Goal: Find specific fact: Find contact information

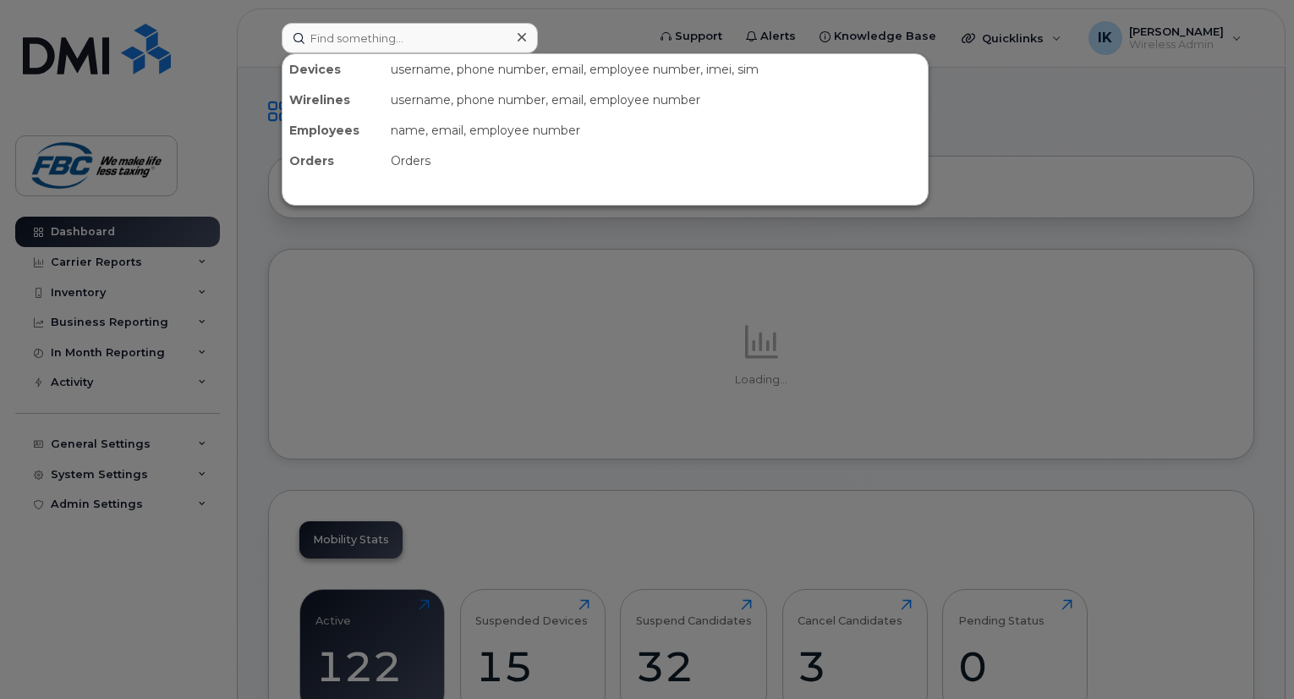
click at [393, 46] on input at bounding box center [410, 38] width 256 height 30
type input "[URL][DOMAIN_NAME]"
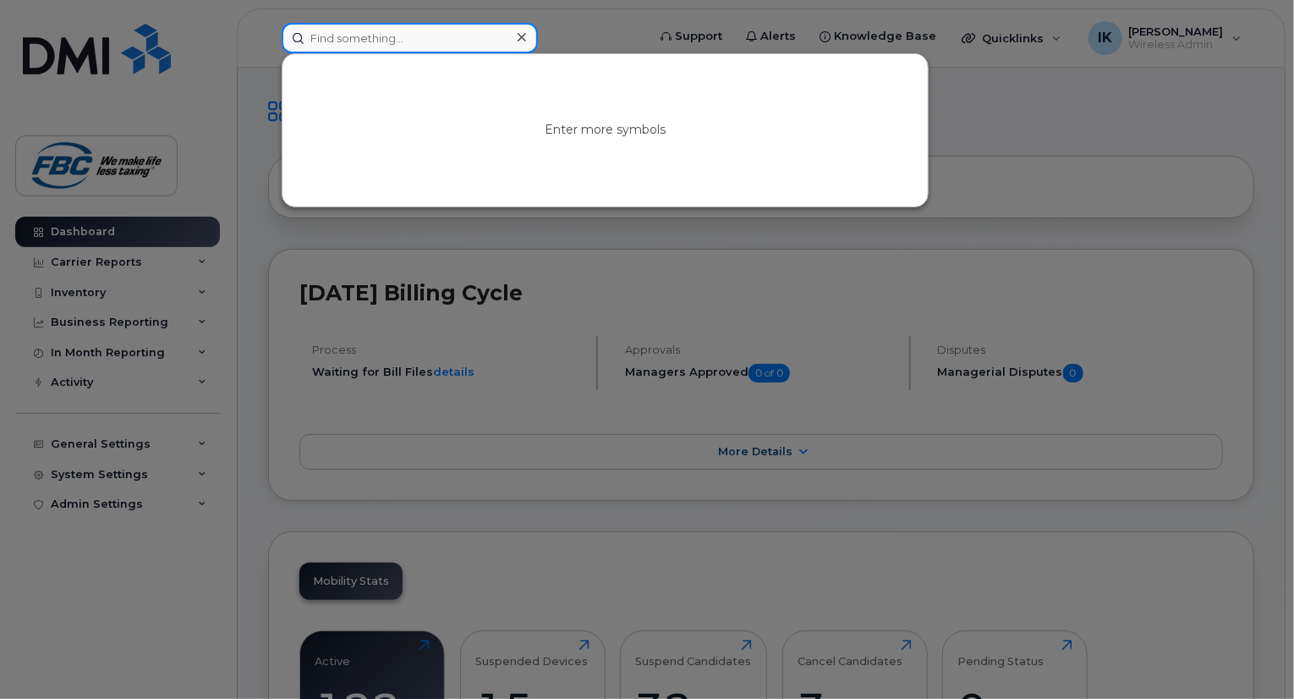
paste input "[PHONE_NUMBER]"
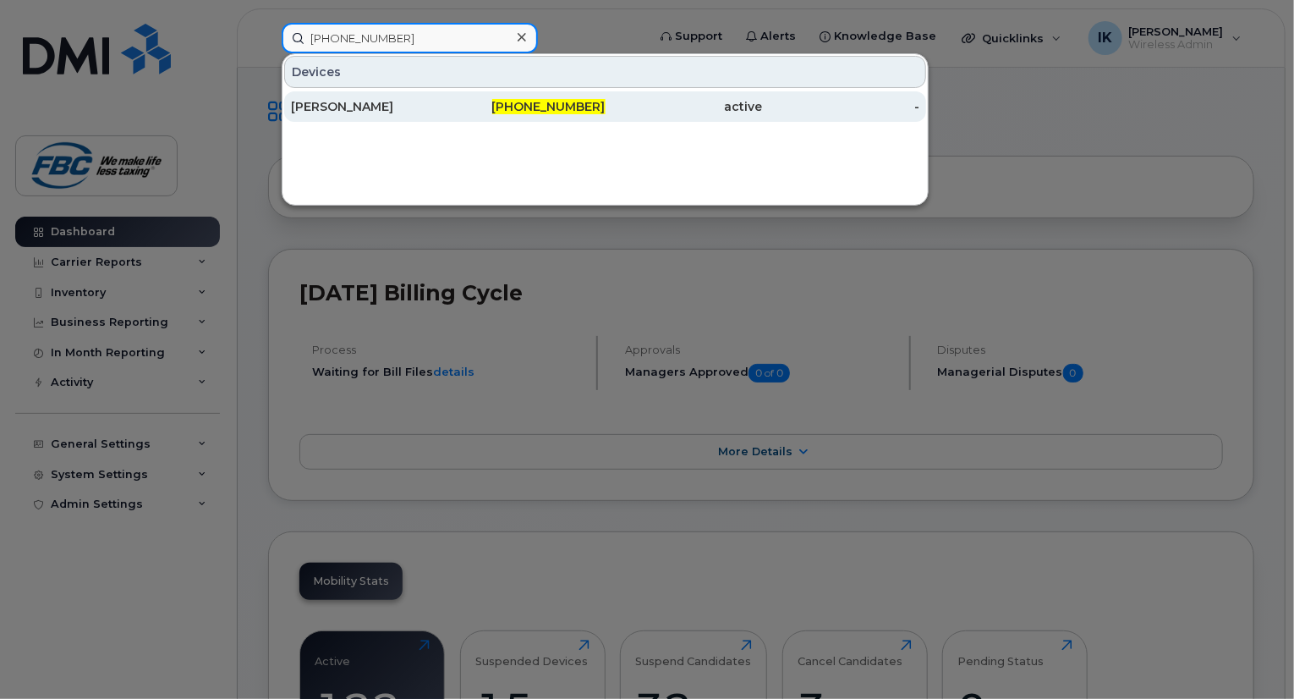
type input "[PHONE_NUMBER]"
click at [383, 106] on div "[PERSON_NAME]" at bounding box center [369, 106] width 157 height 17
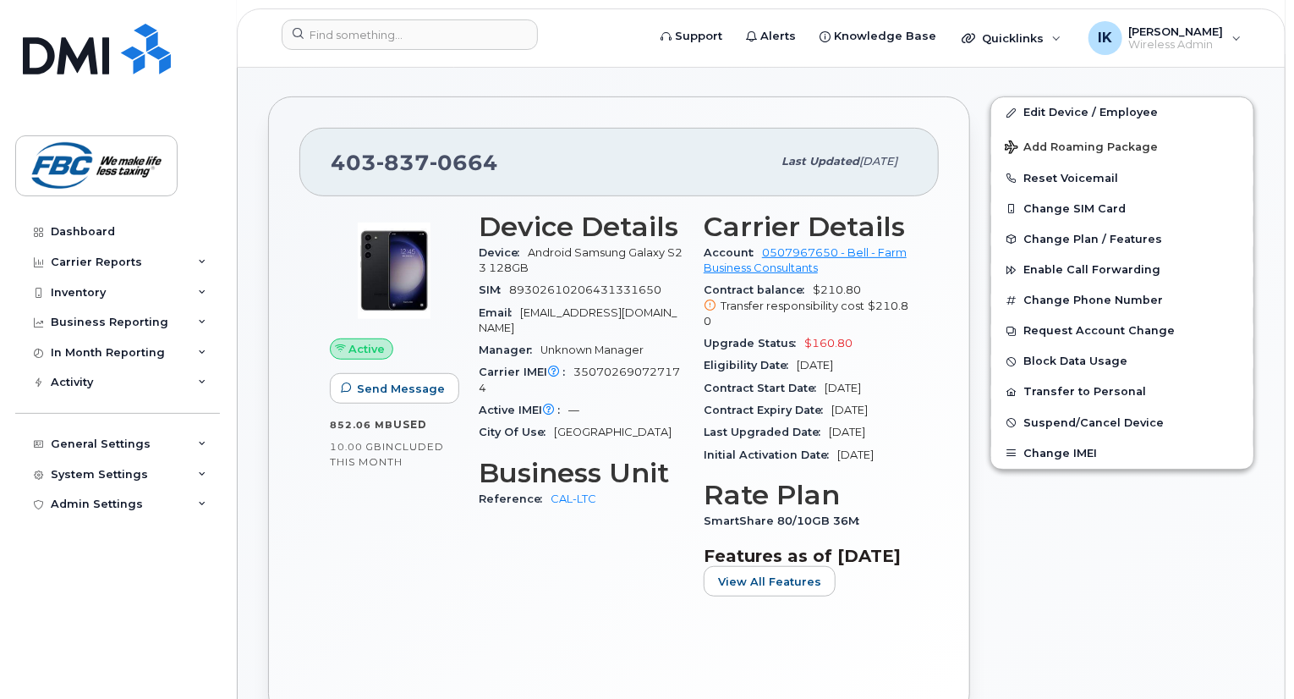
scroll to position [305, 0]
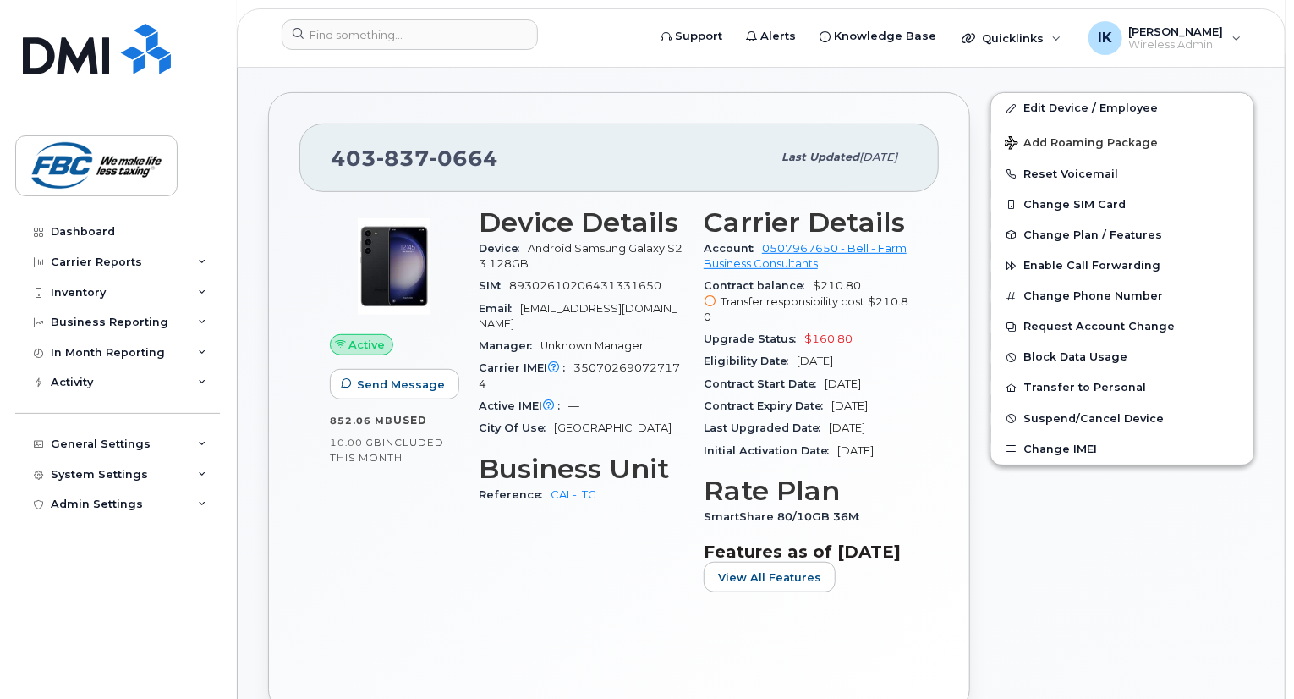
click at [408, 162] on span "837" at bounding box center [402, 158] width 53 height 25
copy span "[PHONE_NUMBER]"
click at [574, 361] on span "350702690727174" at bounding box center [579, 375] width 201 height 28
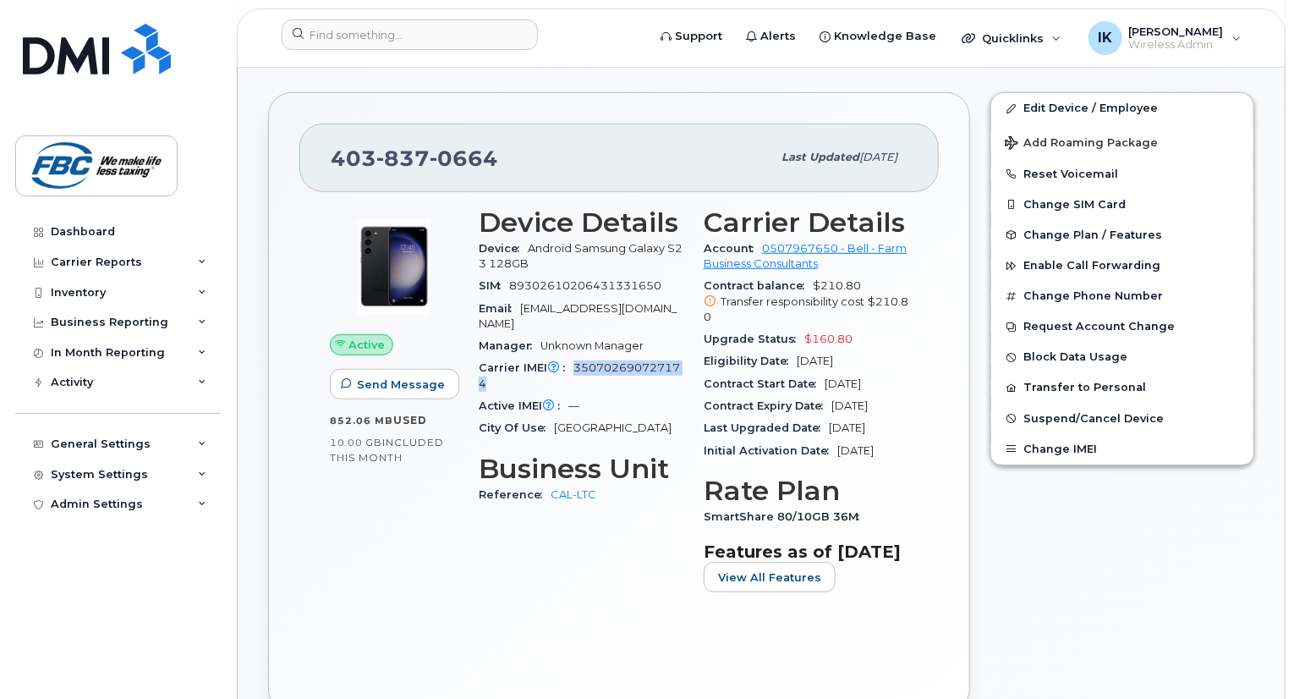
click at [574, 361] on span "350702690727174" at bounding box center [579, 375] width 201 height 28
copy span "350702690727174"
